Goal: Task Accomplishment & Management: Manage account settings

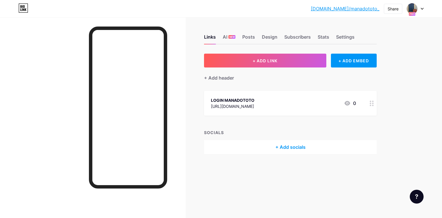
click at [424, 8] on div "[DOMAIN_NAME]/manado... [DOMAIN_NAME]/manadototo_ Share Switch accounts MANADOT…" at bounding box center [221, 8] width 442 height 10
click at [421, 9] on icon at bounding box center [422, 9] width 3 height 2
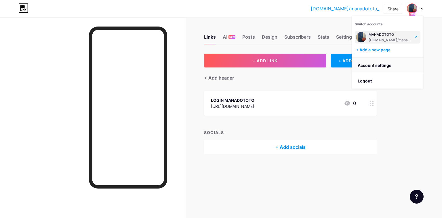
click at [373, 67] on link "Account settings" at bounding box center [387, 66] width 71 height 16
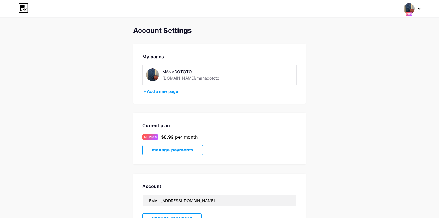
click at [169, 74] on div "MANADOTOTO" at bounding box center [202, 72] width 81 height 6
click at [160, 74] on div "MANADOTOTO [DOMAIN_NAME]/manadototo_" at bounding box center [195, 74] width 98 height 13
click at [158, 75] on img at bounding box center [152, 74] width 13 height 13
click at [153, 75] on img at bounding box center [152, 74] width 13 height 13
click at [419, 9] on icon at bounding box center [419, 8] width 2 height 1
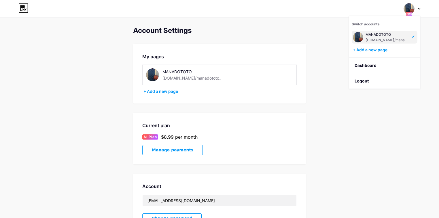
click at [361, 41] on img at bounding box center [358, 37] width 10 height 10
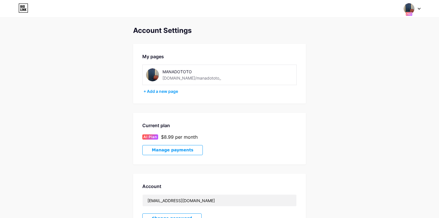
click at [411, 14] on icon at bounding box center [409, 14] width 5 height 2
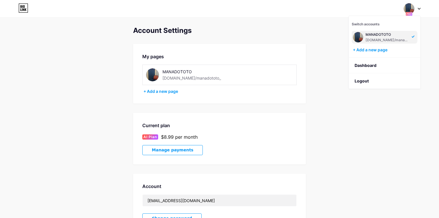
click at [365, 37] on div "MANADOTOTO [DOMAIN_NAME]/manadototo_" at bounding box center [385, 37] width 66 height 13
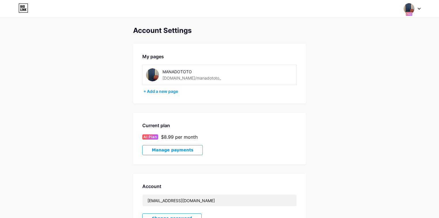
click at [147, 72] on img at bounding box center [152, 74] width 13 height 13
click at [21, 8] on icon at bounding box center [23, 7] width 10 height 9
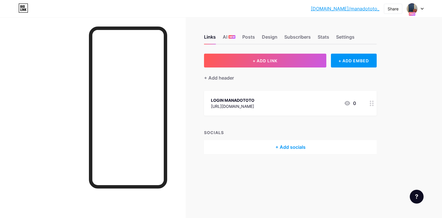
click at [336, 37] on div "Links AI NEW Posts Design Subscribers Stats Settings" at bounding box center [290, 34] width 173 height 20
click at [343, 38] on div "Settings" at bounding box center [345, 38] width 18 height 10
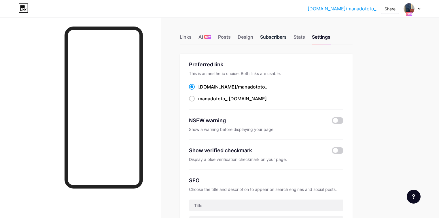
click at [287, 36] on div "Subscribers" at bounding box center [273, 38] width 26 height 10
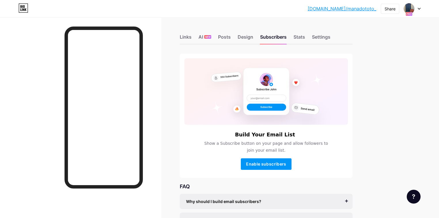
click at [266, 31] on div "Links AI NEW Posts Design Subscribers Stats Settings" at bounding box center [266, 34] width 173 height 20
click at [265, 31] on div "Links AI NEW Posts Design Subscribers Stats Settings" at bounding box center [266, 34] width 173 height 20
drag, startPoint x: 272, startPoint y: 35, endPoint x: 269, endPoint y: 40, distance: 5.8
click at [253, 35] on div "Design" at bounding box center [246, 38] width 16 height 10
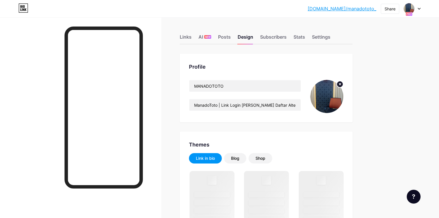
click at [343, 97] on img at bounding box center [326, 96] width 33 height 33
click at [343, 84] on circle at bounding box center [340, 84] width 6 height 6
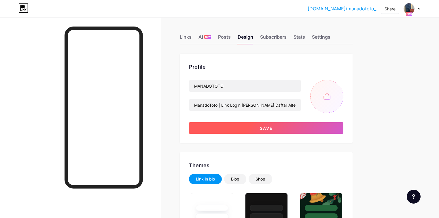
click at [343, 123] on button "Save" at bounding box center [266, 128] width 154 height 12
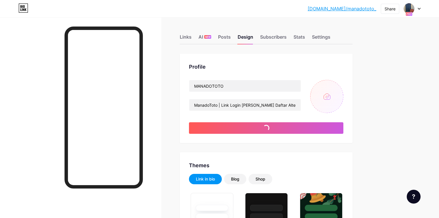
type input "#ffffff"
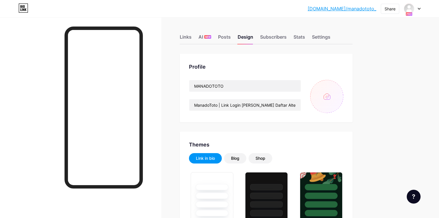
click at [343, 97] on input "file" at bounding box center [326, 96] width 33 height 33
click at [342, 97] on input "file" at bounding box center [326, 96] width 33 height 33
click at [343, 99] on input "file" at bounding box center [326, 96] width 33 height 33
click at [343, 101] on input "file" at bounding box center [326, 96] width 33 height 33
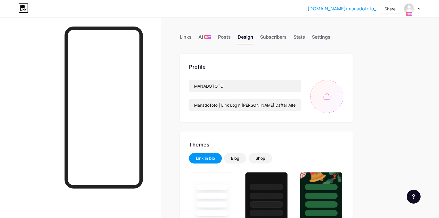
type input "C:\fakepath\bc3ed9ee-8cc5-4aec-9b98-2ae54b8f6e1f.jpeg"
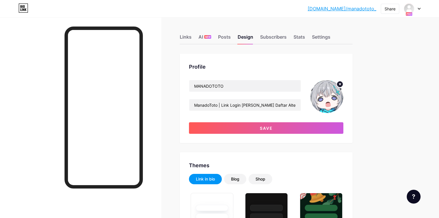
click at [341, 84] on icon at bounding box center [340, 84] width 2 height 2
click at [343, 89] on input "file" at bounding box center [326, 96] width 33 height 33
click at [352, 98] on div "Profile MANADOTOTO ManadoToto | Link Login dan Daftar Alternatif ManadoToto Save" at bounding box center [266, 98] width 173 height 89
click at [343, 105] on input "file" at bounding box center [326, 96] width 33 height 33
type input "C:\fakepath\logo m manadototo30.png"
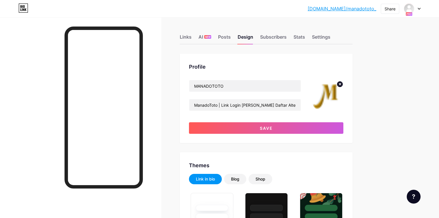
click at [161, 82] on div at bounding box center [80, 126] width 161 height 218
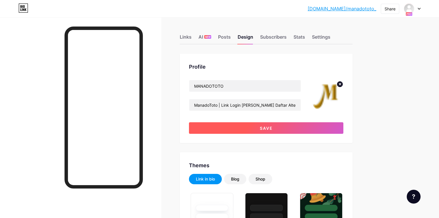
click at [240, 125] on button "Save" at bounding box center [266, 128] width 154 height 12
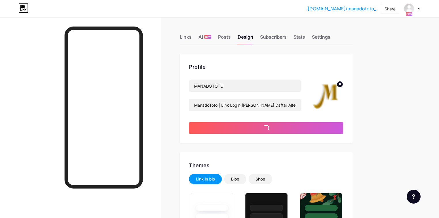
click at [352, 12] on div "bio.link/manado... bio.link/manadototo_" at bounding box center [342, 8] width 69 height 10
click at [357, 6] on link "[DOMAIN_NAME]/manadototo_" at bounding box center [342, 8] width 69 height 7
type input "#ffffff"
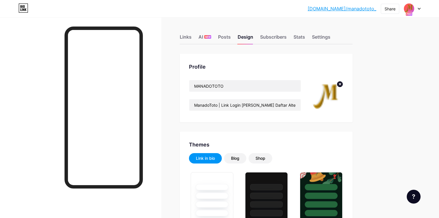
click at [343, 84] on circle at bounding box center [340, 84] width 6 height 6
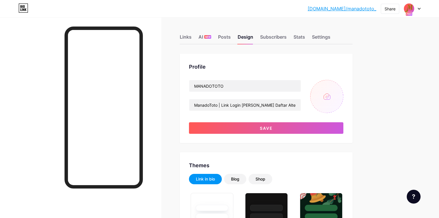
click at [343, 93] on input "file" at bounding box center [326, 96] width 33 height 33
type input "C:\fakepath\favicon.png"
click at [343, 81] on circle at bounding box center [340, 84] width 6 height 6
click at [343, 89] on input "file" at bounding box center [326, 96] width 33 height 33
click at [342, 100] on input "file" at bounding box center [326, 96] width 33 height 33
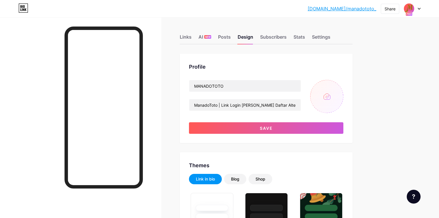
type input "C:\fakepath\logo m manadototo.png"
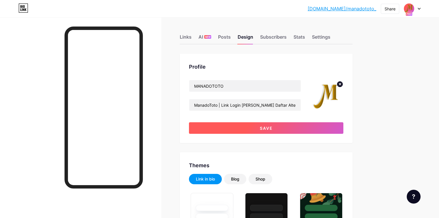
click at [315, 128] on button "Save" at bounding box center [266, 128] width 154 height 12
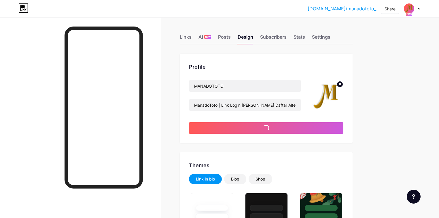
type input "#ffffff"
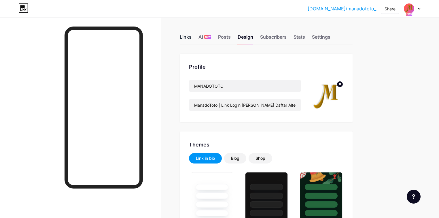
click at [191, 37] on div "Links" at bounding box center [186, 38] width 12 height 10
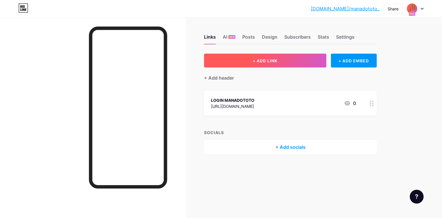
click at [303, 64] on button "+ ADD LINK" at bounding box center [265, 61] width 122 height 14
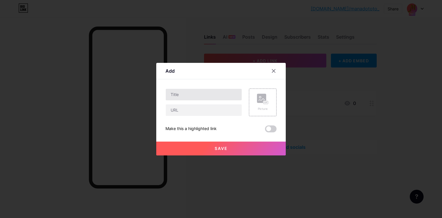
drag, startPoint x: 202, startPoint y: 100, endPoint x: 208, endPoint y: 96, distance: 8.2
click at [205, 98] on div at bounding box center [204, 102] width 77 height 28
click at [208, 96] on input "text" at bounding box center [204, 95] width 76 height 12
click at [184, 91] on input "text" at bounding box center [204, 95] width 76 height 12
click at [186, 91] on input "text" at bounding box center [204, 95] width 76 height 12
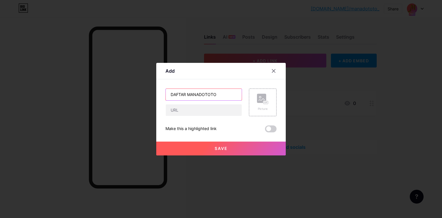
type input "DAFTAR MANADOTOTO"
click at [211, 113] on input "text" at bounding box center [204, 110] width 76 height 12
paste input "https://aksesmudah.live/daftar"
type input "https://aksesmudah.live/daftar"
click at [199, 145] on button "Save" at bounding box center [221, 148] width 130 height 14
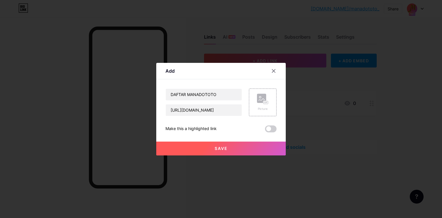
click at [229, 146] on button "Save" at bounding box center [221, 148] width 130 height 14
click at [278, 69] on div at bounding box center [274, 71] width 10 height 10
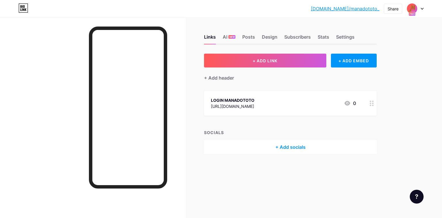
click at [414, 10] on img at bounding box center [412, 8] width 9 height 9
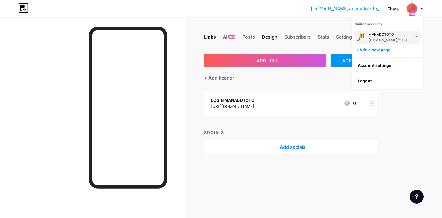
click at [268, 36] on div "Design" at bounding box center [270, 38] width 16 height 10
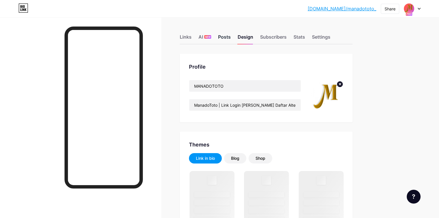
click at [231, 38] on div "Posts" at bounding box center [224, 38] width 13 height 10
click at [330, 36] on div "Settings" at bounding box center [321, 38] width 18 height 10
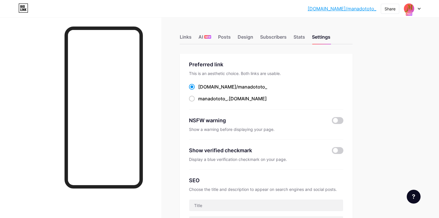
click at [356, 12] on link "[DOMAIN_NAME]/manadototo_" at bounding box center [342, 8] width 69 height 7
